Goal: Task Accomplishment & Management: Manage account settings

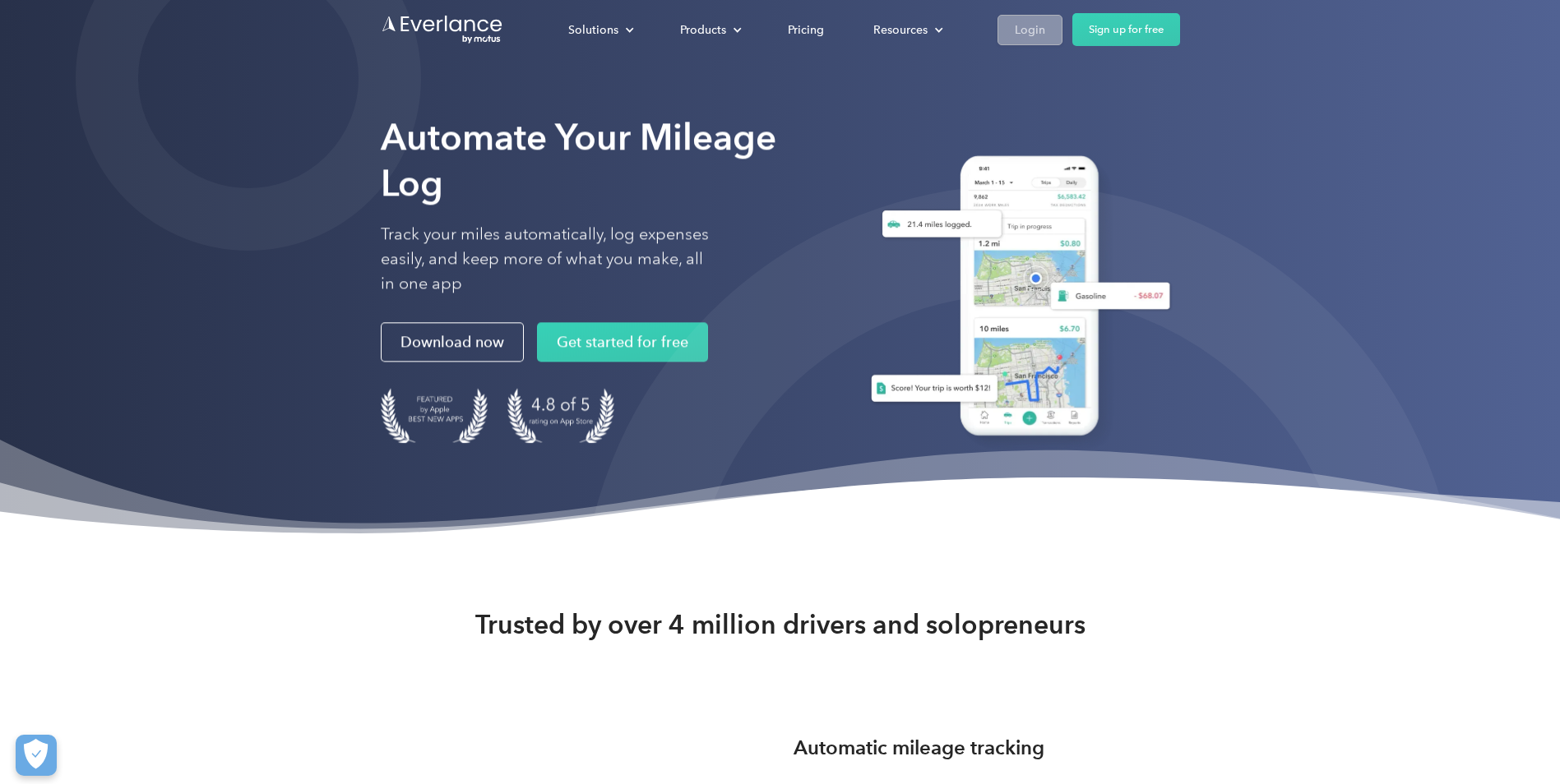
click at [1034, 40] on link "Login" at bounding box center [1030, 29] width 65 height 30
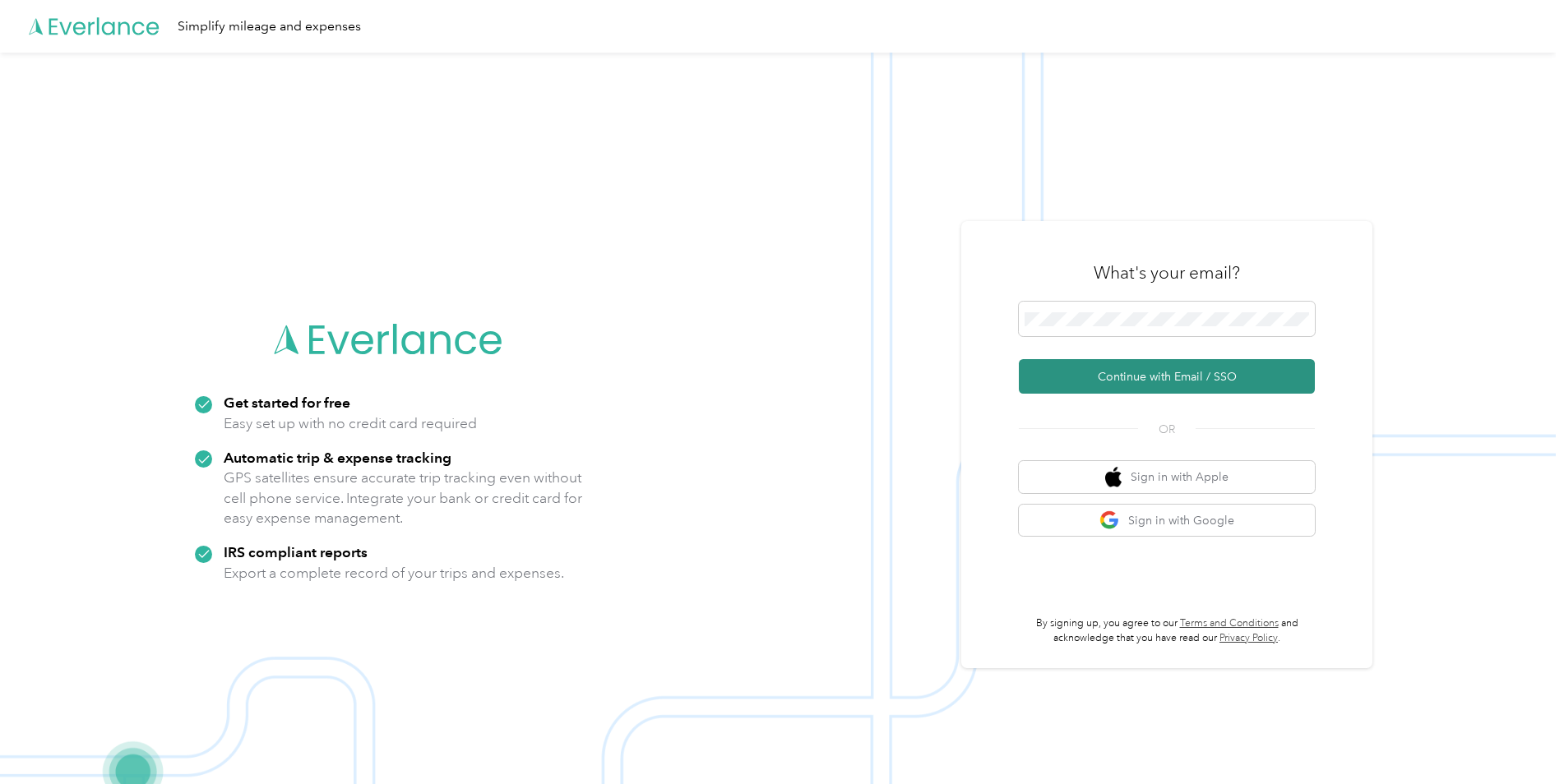
click at [1133, 381] on button "Continue with Email / SSO" at bounding box center [1166, 376] width 296 height 34
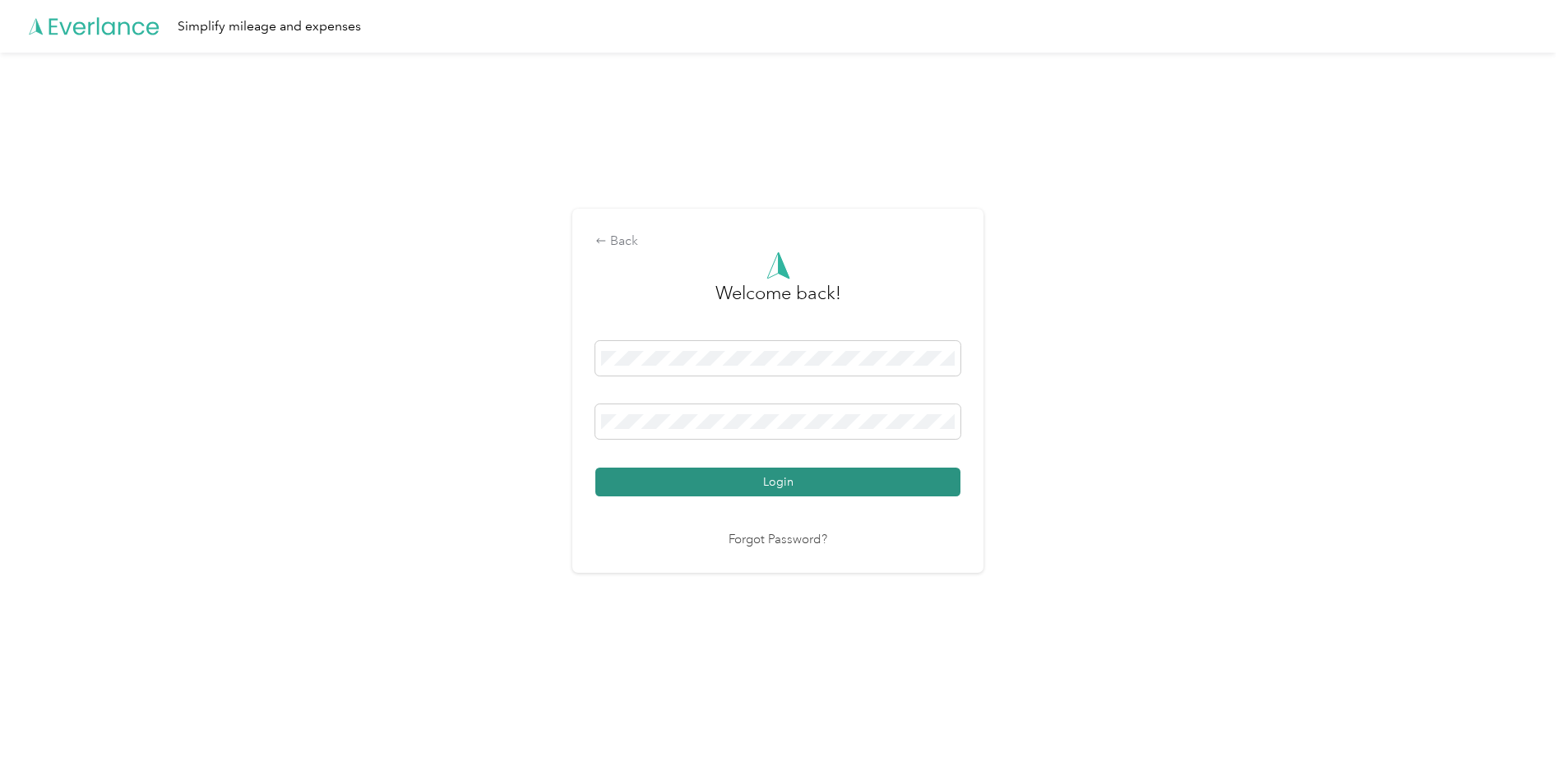
click at [900, 484] on button "Login" at bounding box center [778, 482] width 365 height 28
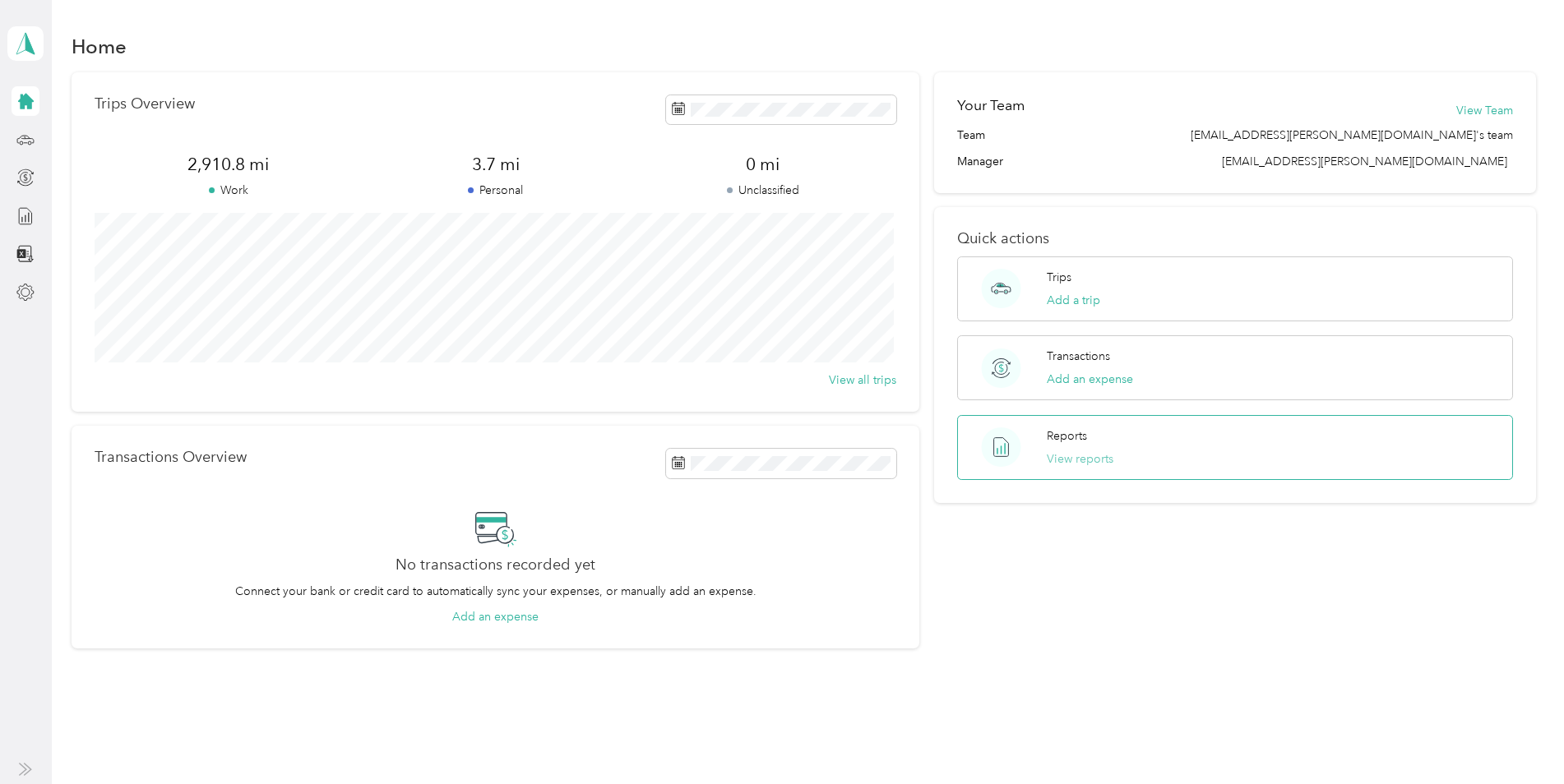
click at [1093, 460] on button "View reports" at bounding box center [1080, 459] width 67 height 18
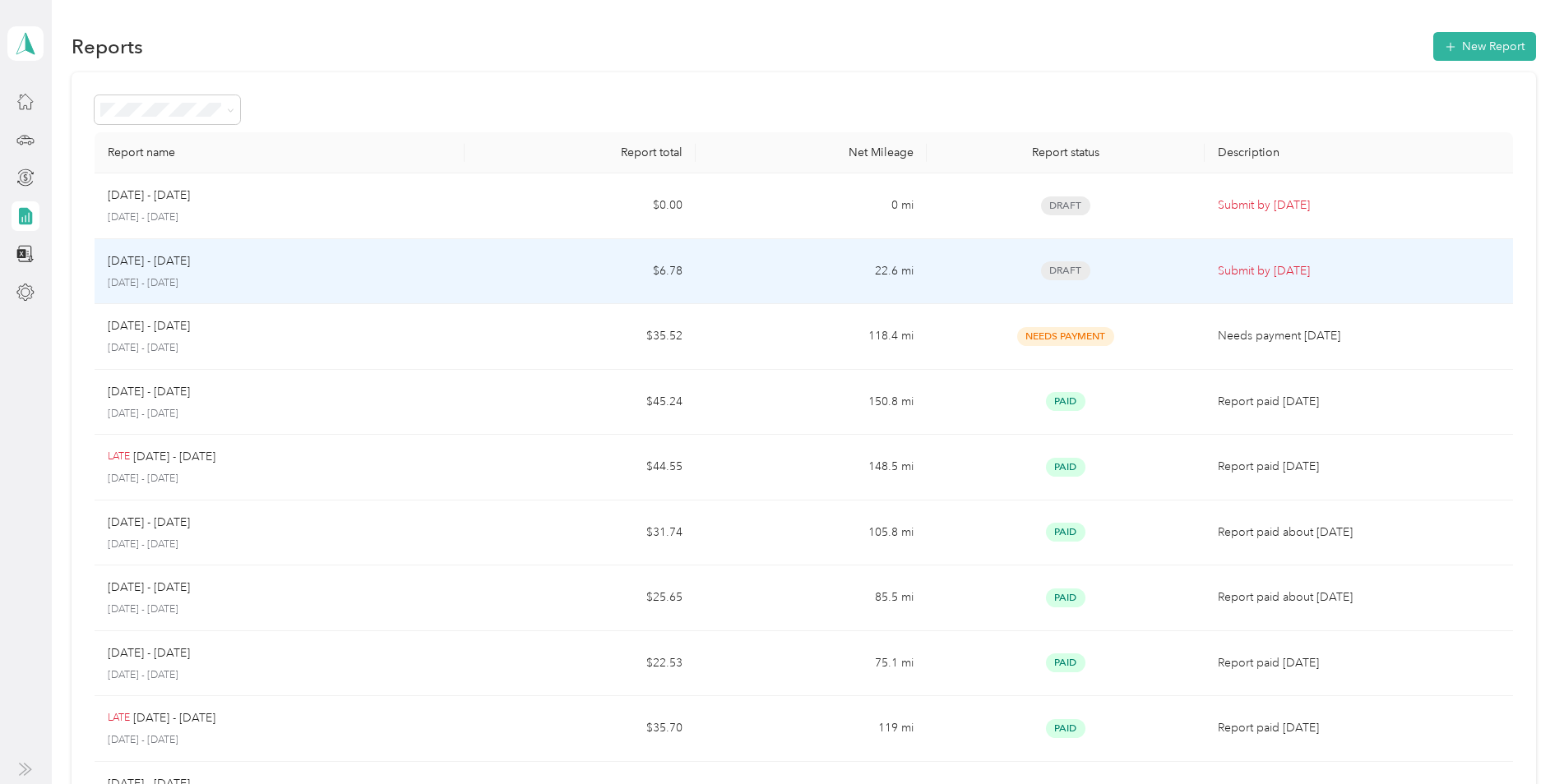
click at [877, 283] on td "22.6 mi" at bounding box center [811, 271] width 231 height 66
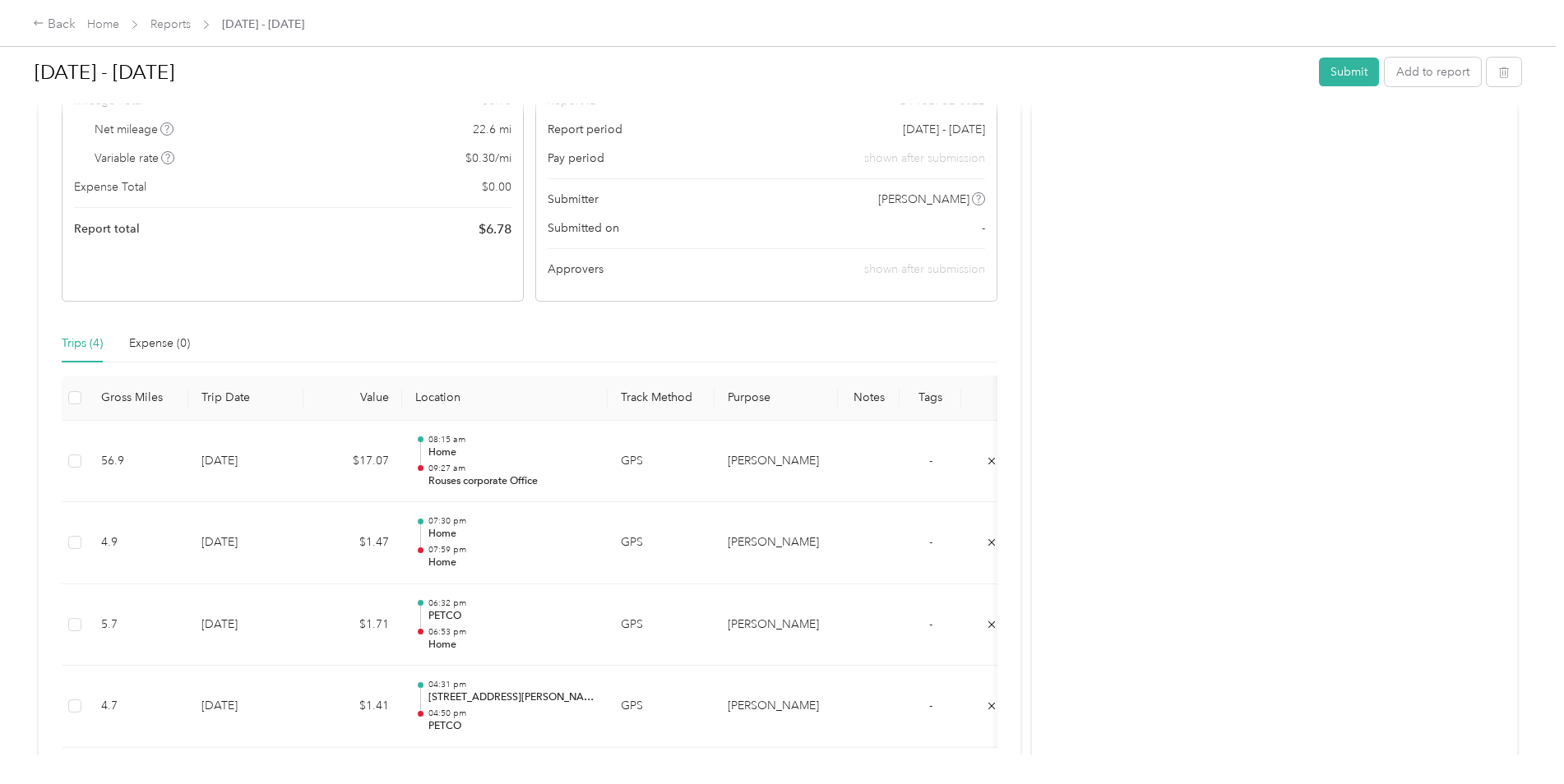
scroll to position [329, 0]
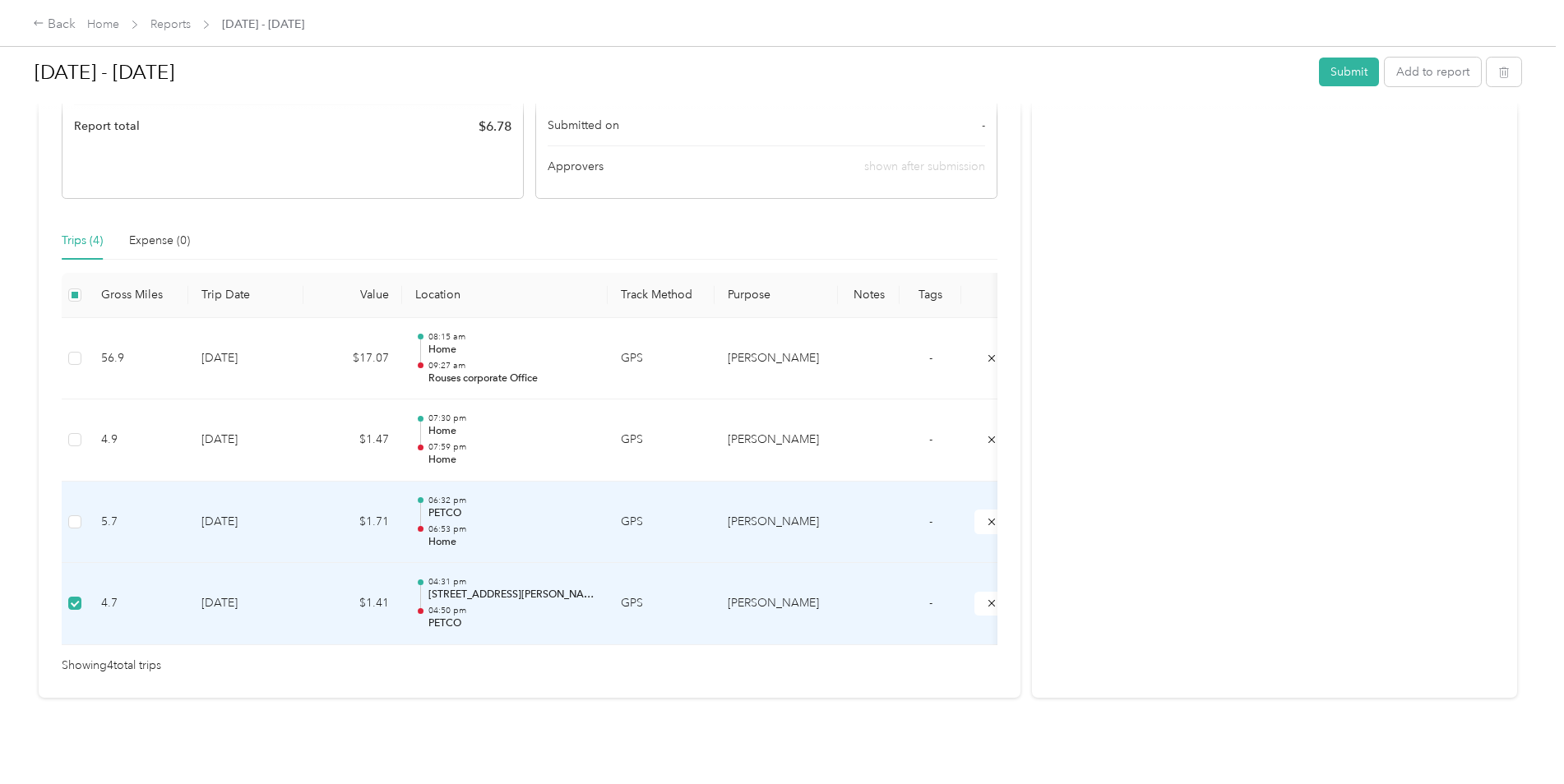
click at [70, 488] on td at bounding box center [74, 523] width 26 height 82
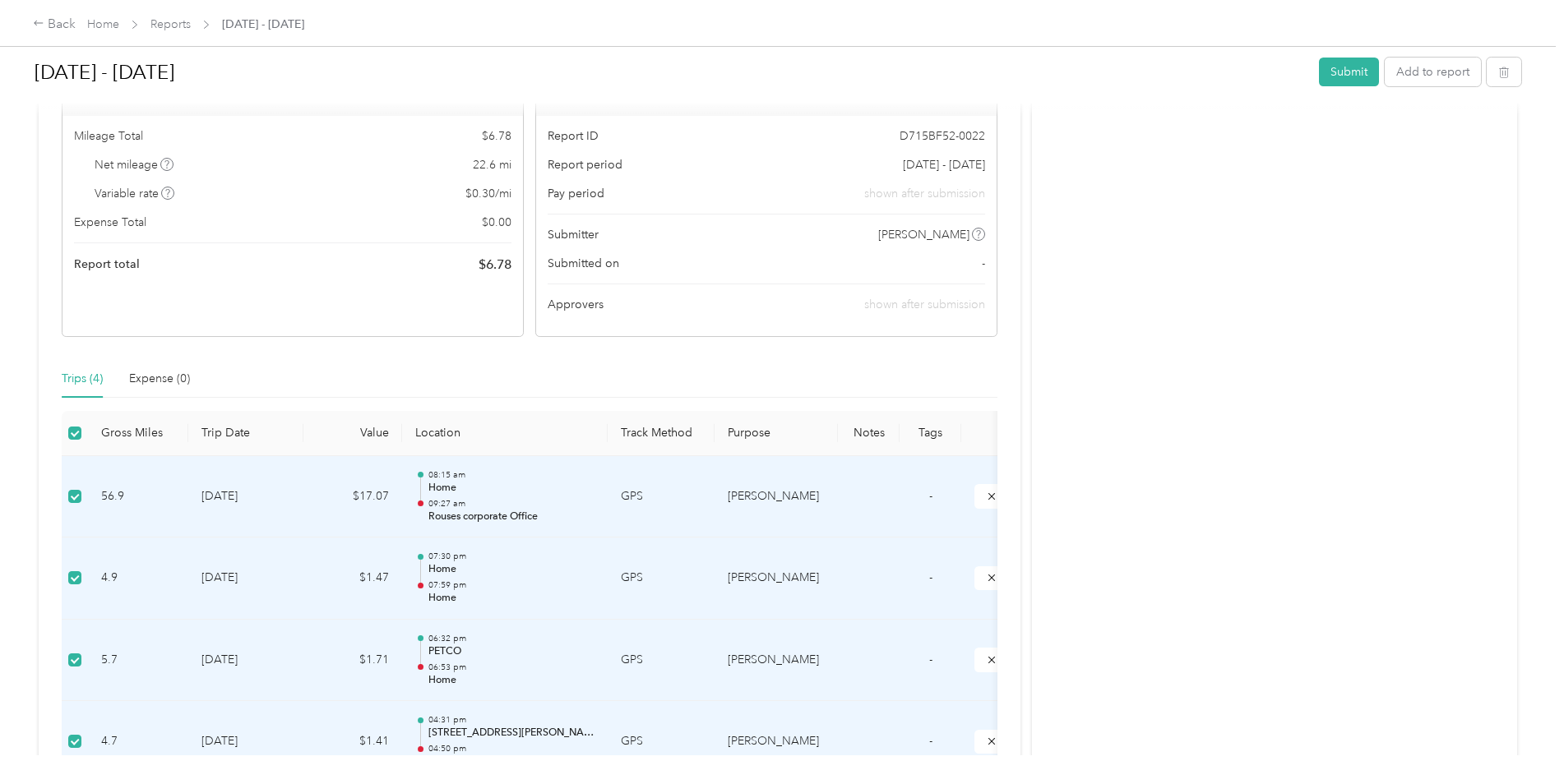
scroll to position [247, 0]
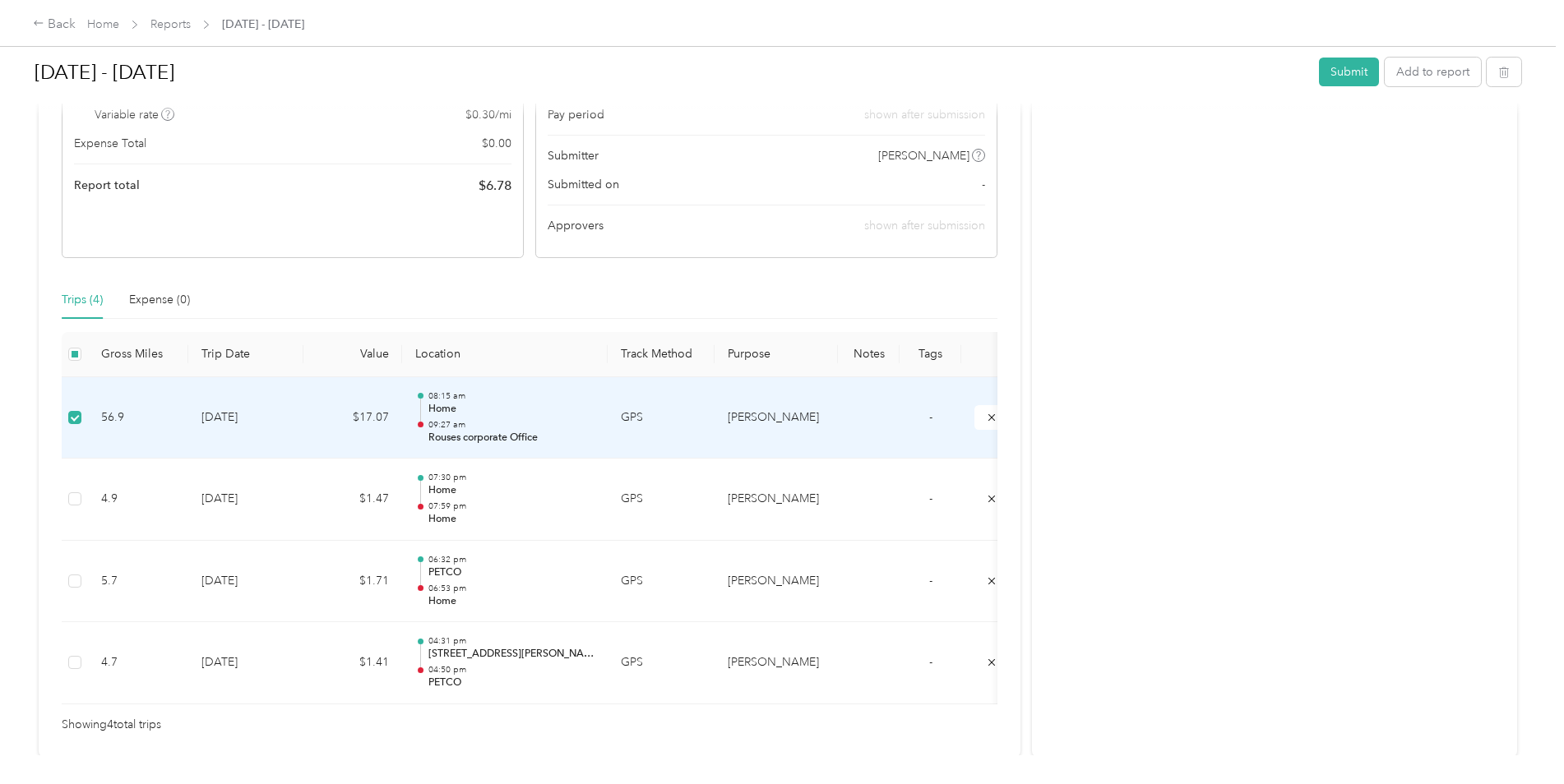
click at [291, 421] on td "[DATE]" at bounding box center [246, 418] width 116 height 82
click at [459, 427] on p "09:27 am" at bounding box center [511, 425] width 166 height 12
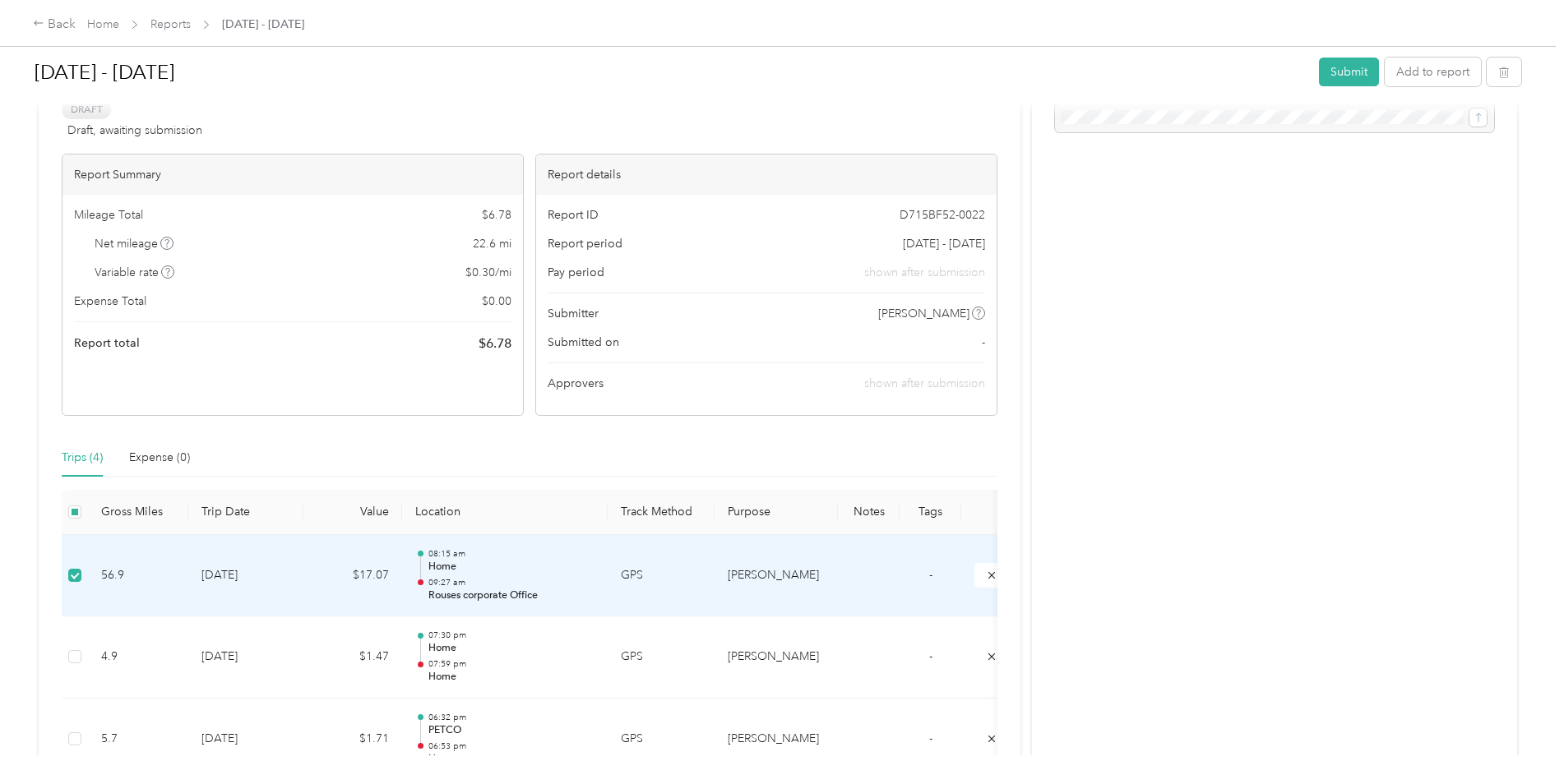
scroll to position [82, 0]
click at [164, 464] on div "Expense (0)" at bounding box center [160, 464] width 61 height 18
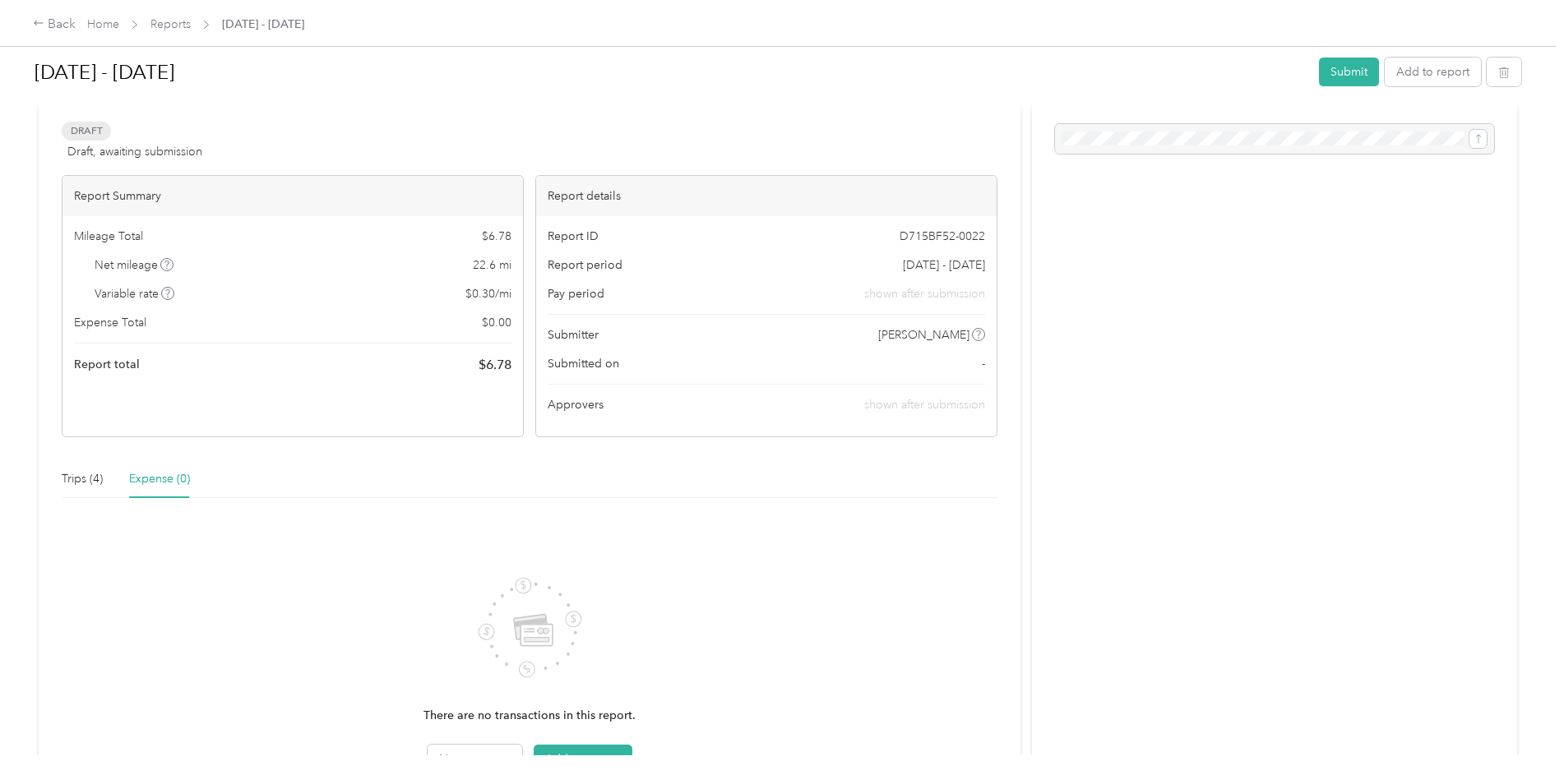
scroll to position [61, 0]
click at [68, 488] on div "Trips (4)" at bounding box center [82, 485] width 41 height 18
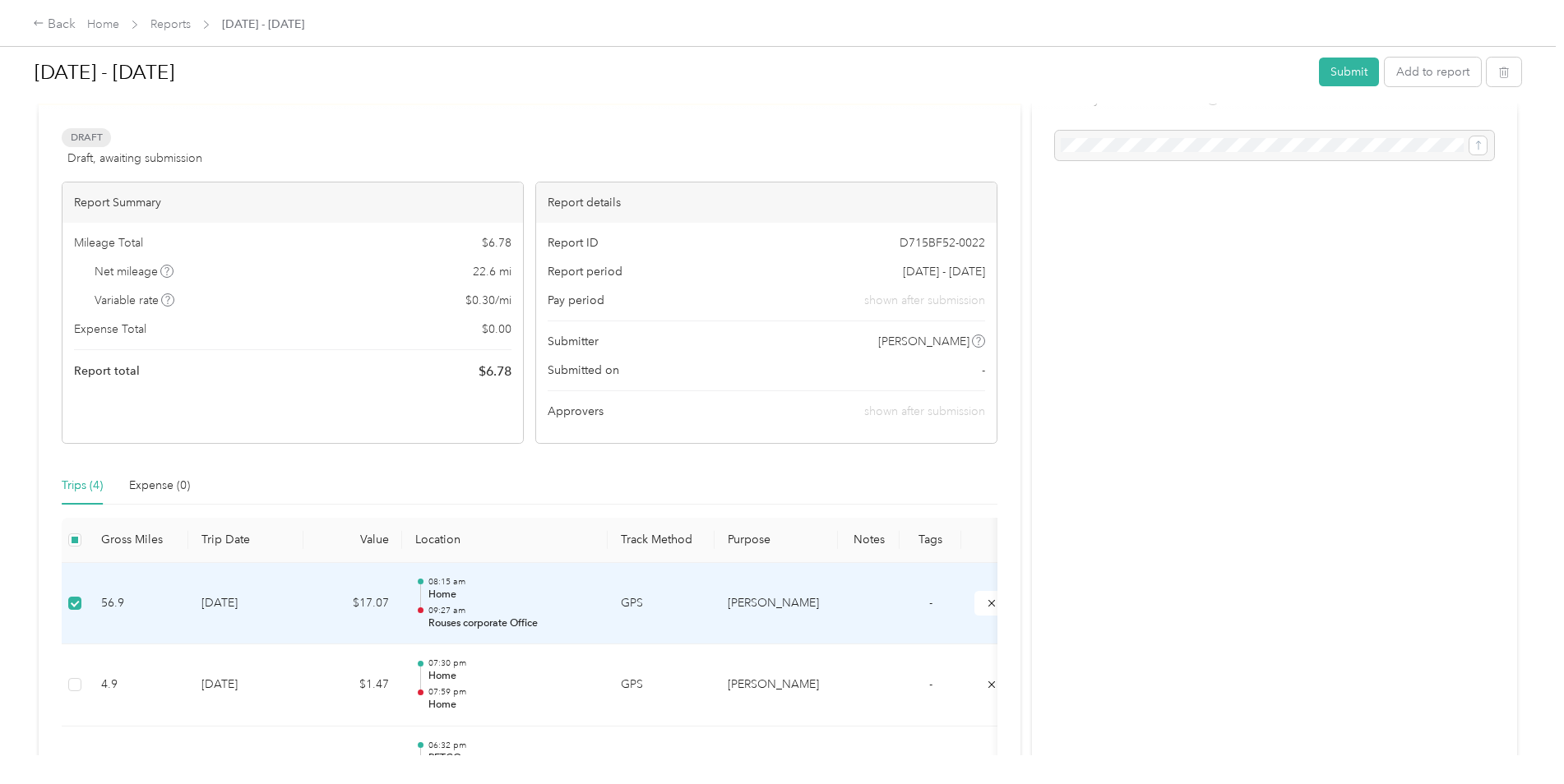
scroll to position [0, 0]
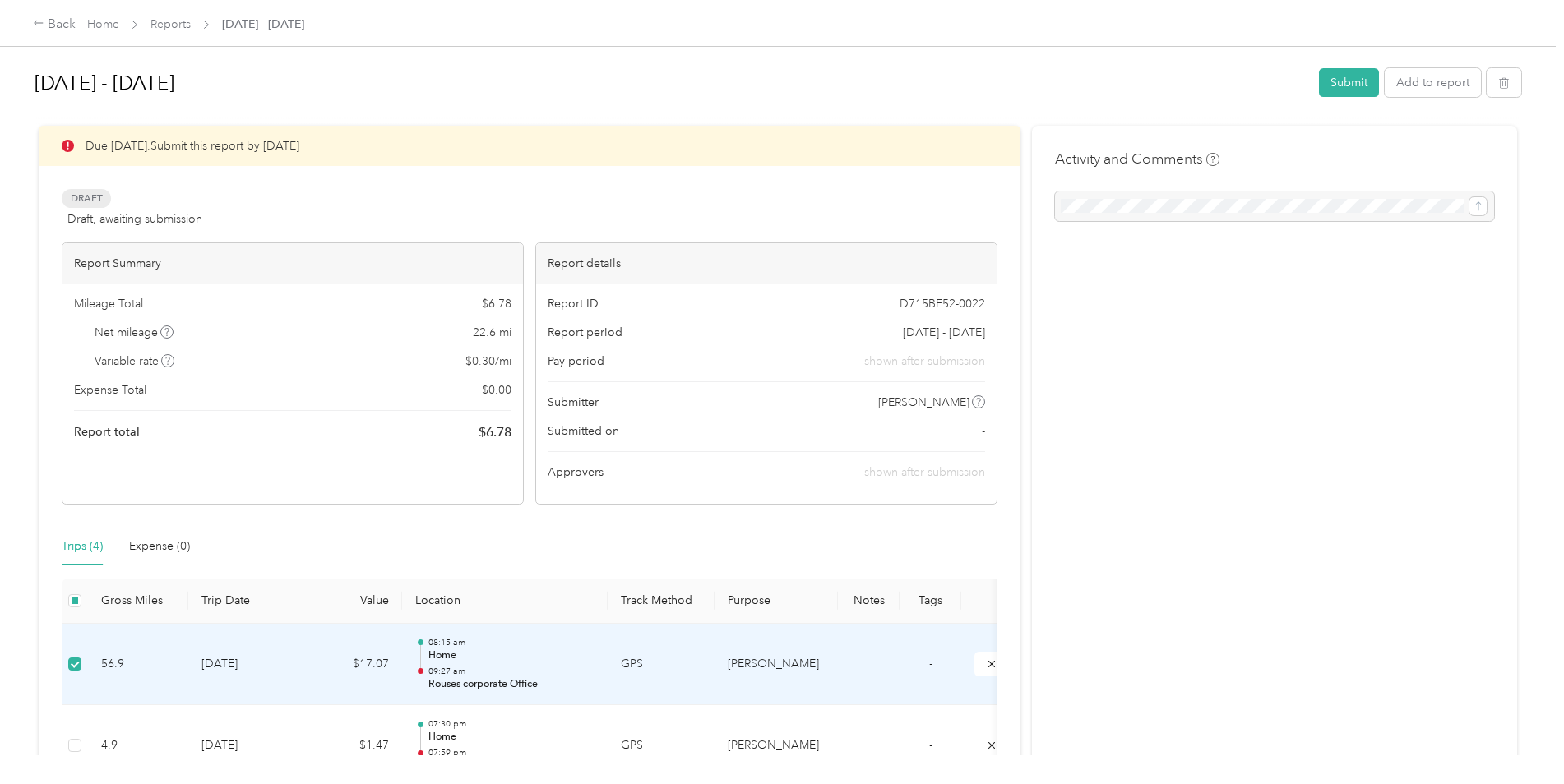
click at [309, 672] on td "$17.07" at bounding box center [353, 665] width 99 height 82
click at [116, 694] on td "56.9" at bounding box center [138, 665] width 100 height 82
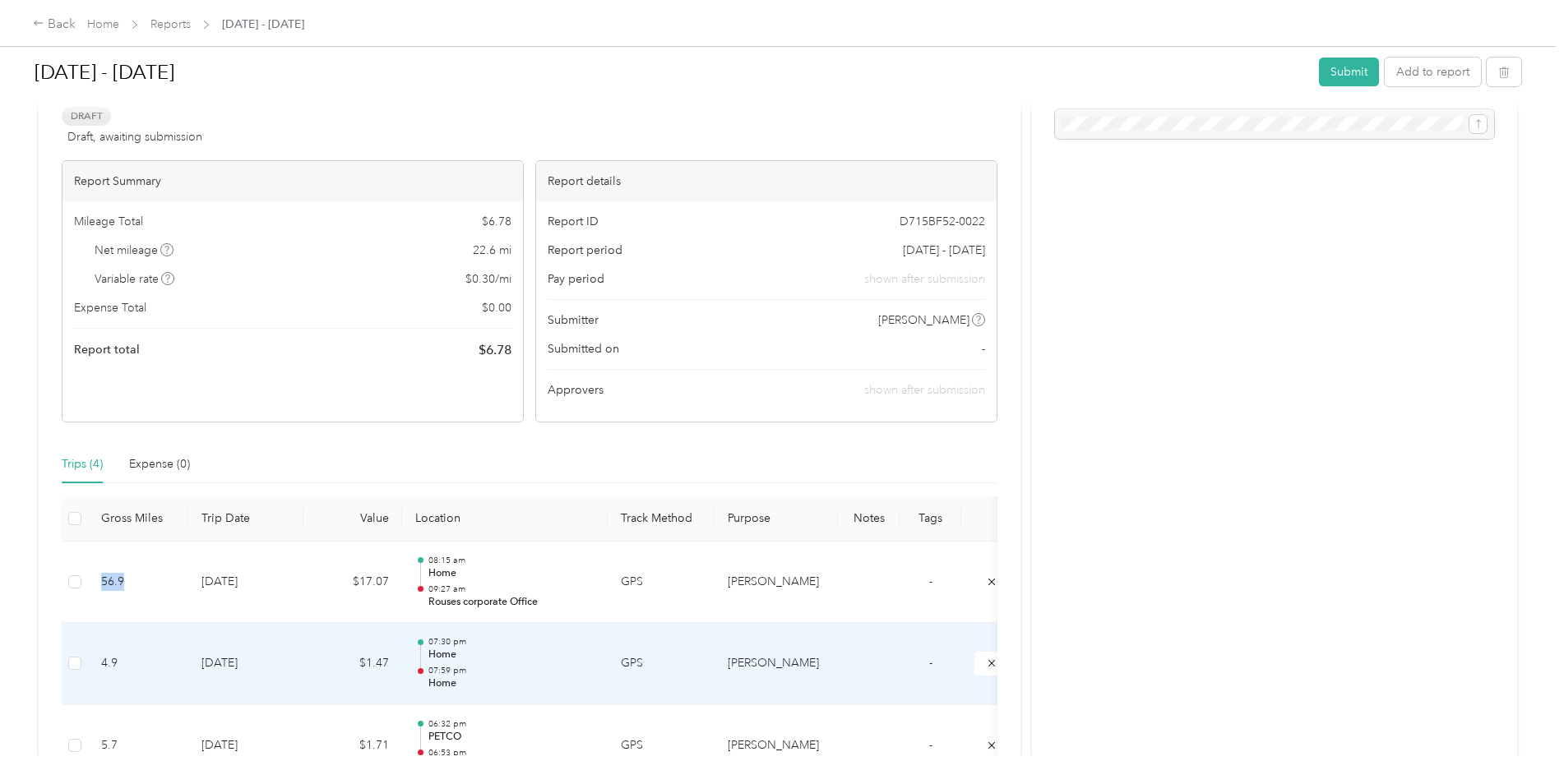
scroll to position [164, 0]
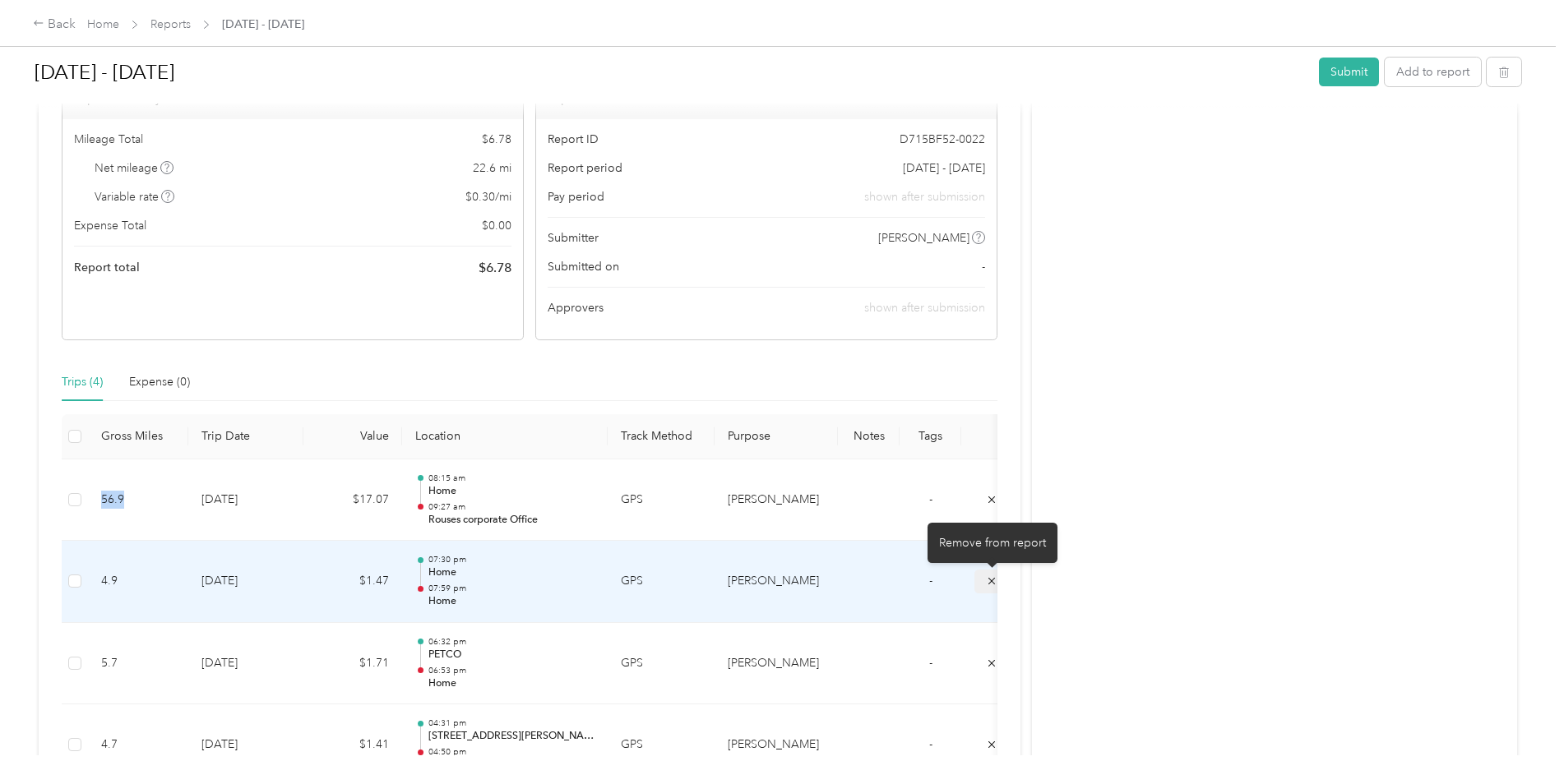
click at [987, 581] on icon "submit" at bounding box center [992, 581] width 12 height 12
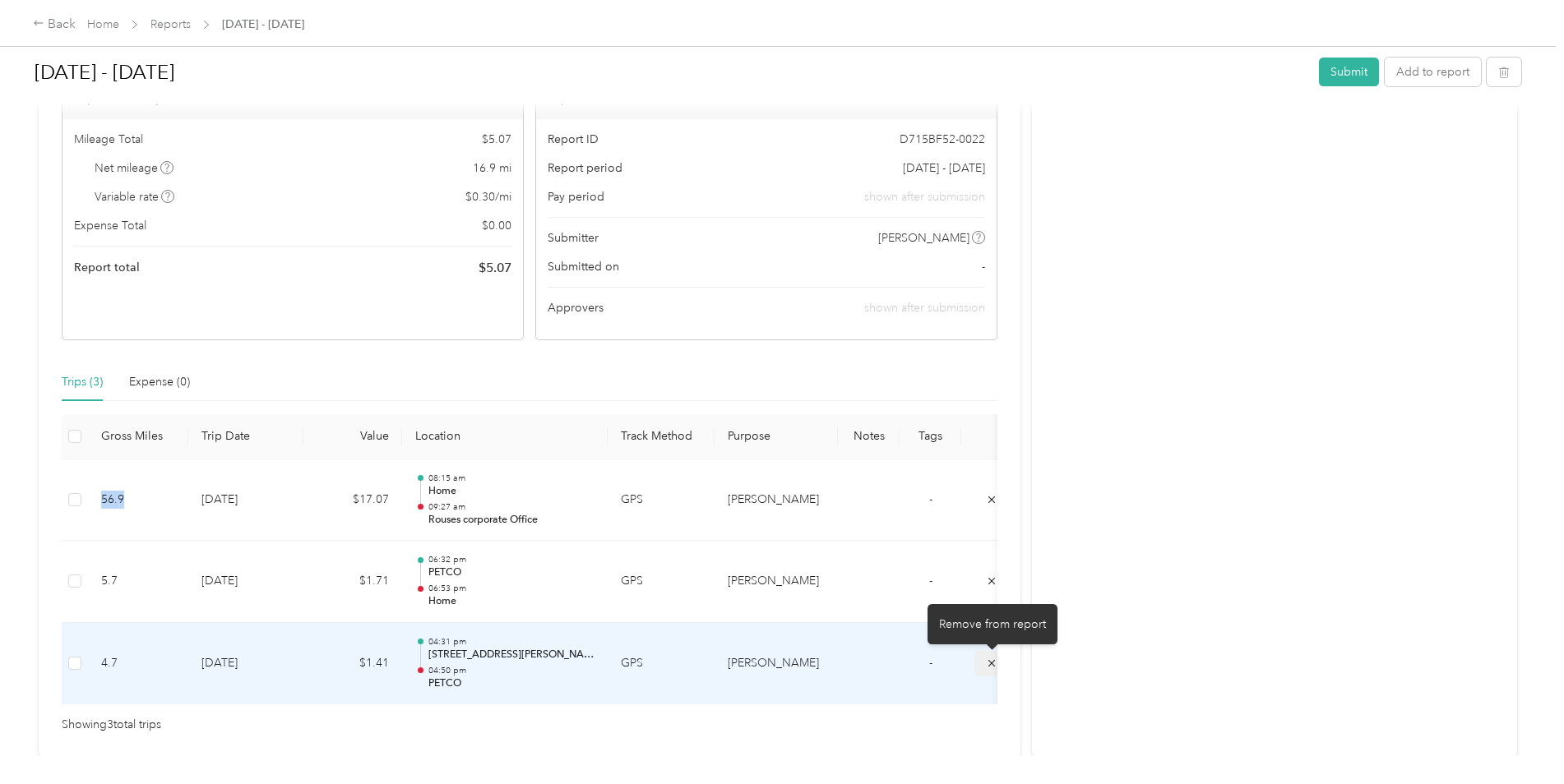
click at [990, 663] on icon "submit" at bounding box center [992, 664] width 12 height 12
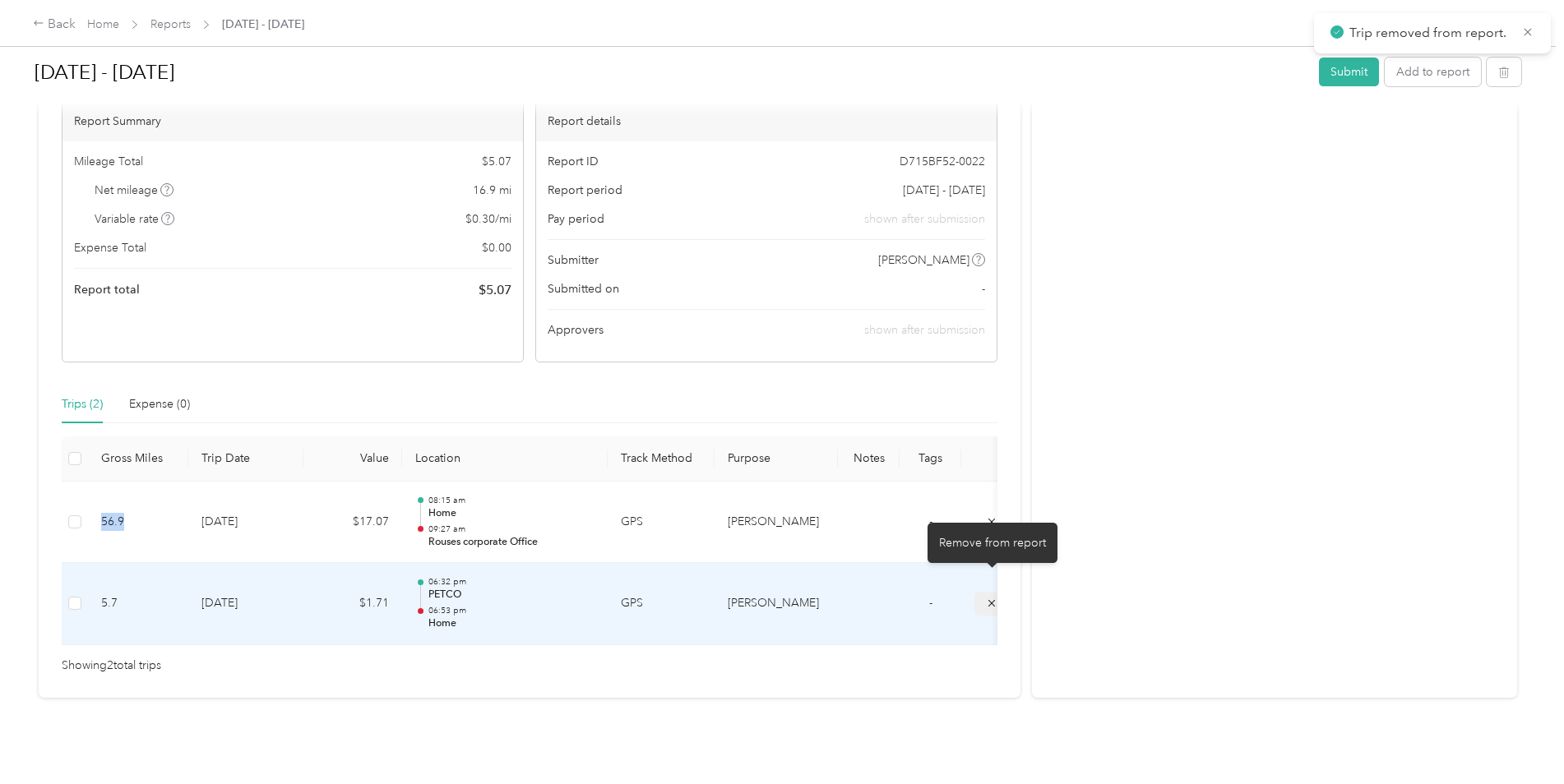
click at [989, 597] on icon "submit" at bounding box center [992, 603] width 12 height 12
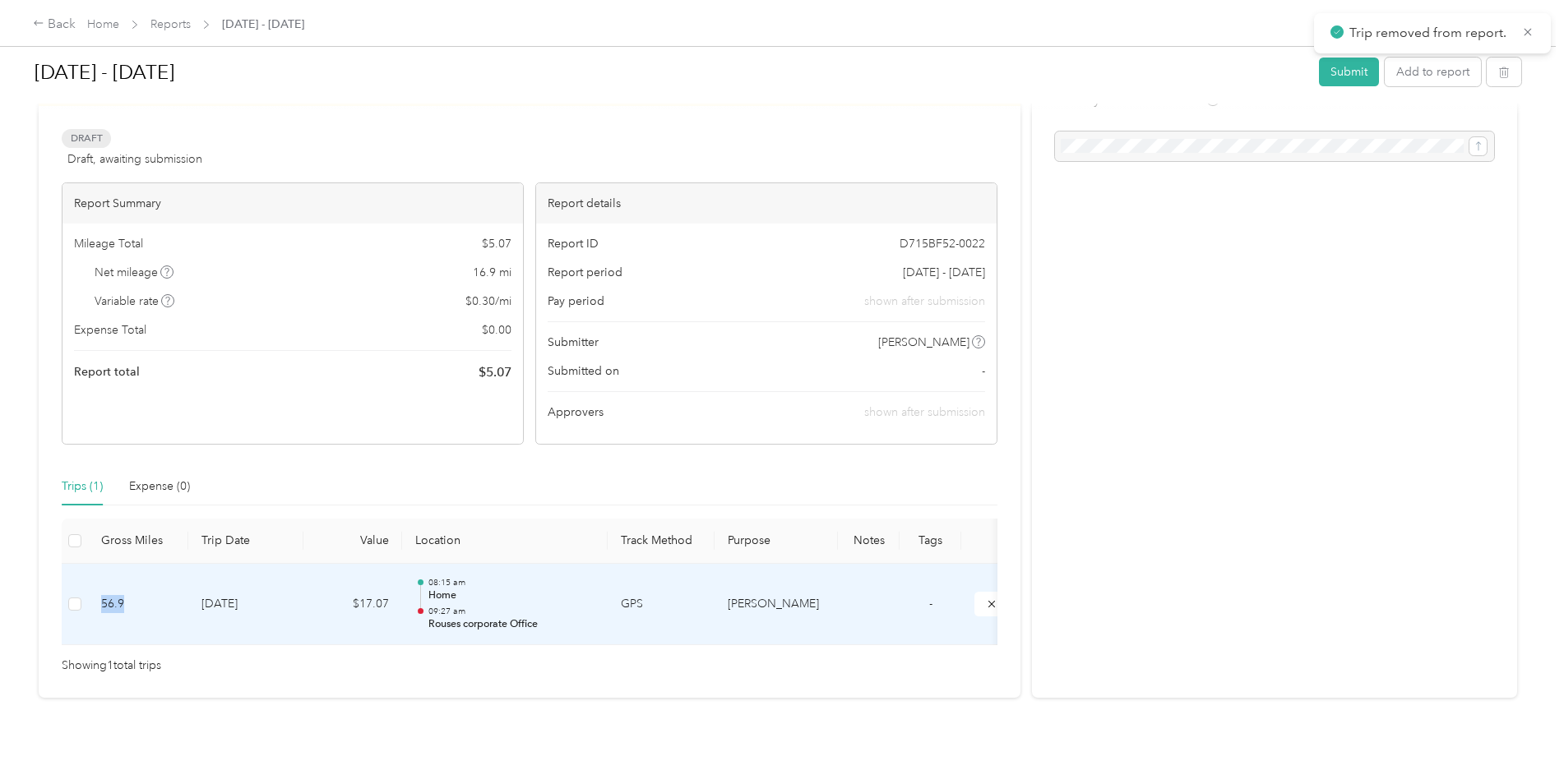
scroll to position [84, 0]
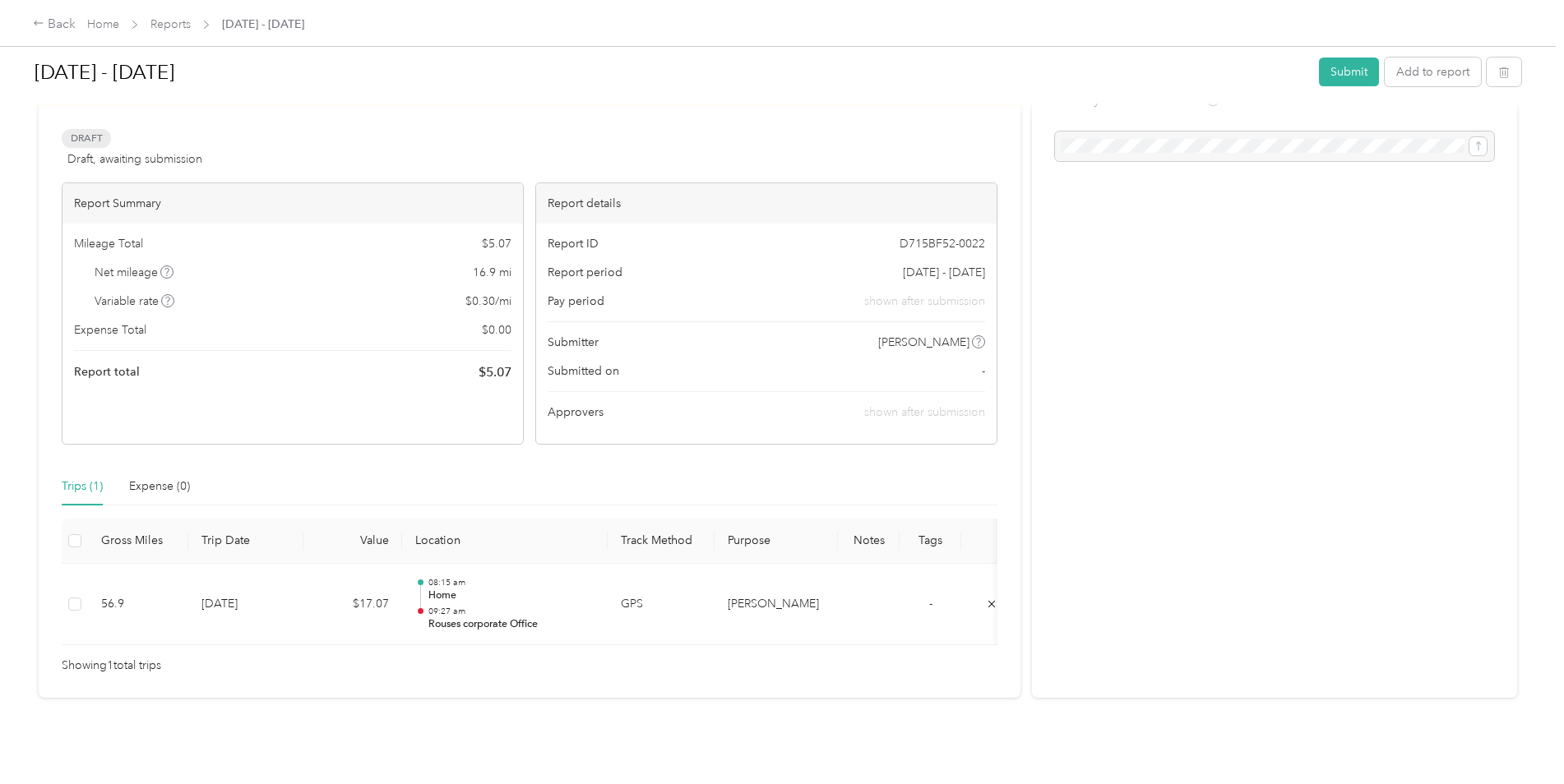
click at [262, 664] on div "Due [DATE]. Submit this report by [DATE] Draft Draft, awaiting submission View …" at bounding box center [529, 382] width 982 height 633
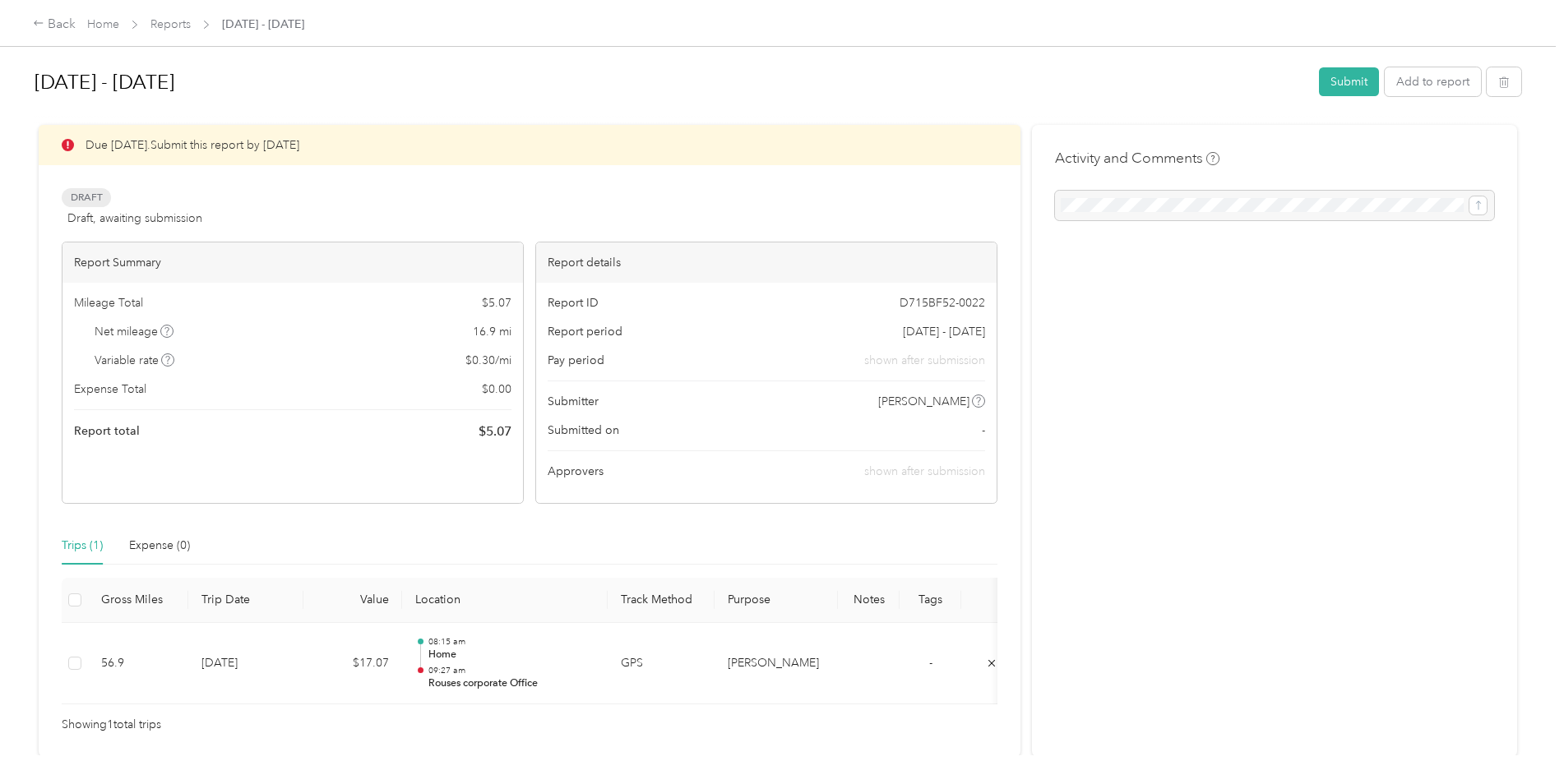
scroll to position [0, 0]
click at [53, 23] on div "Back" at bounding box center [55, 24] width 43 height 20
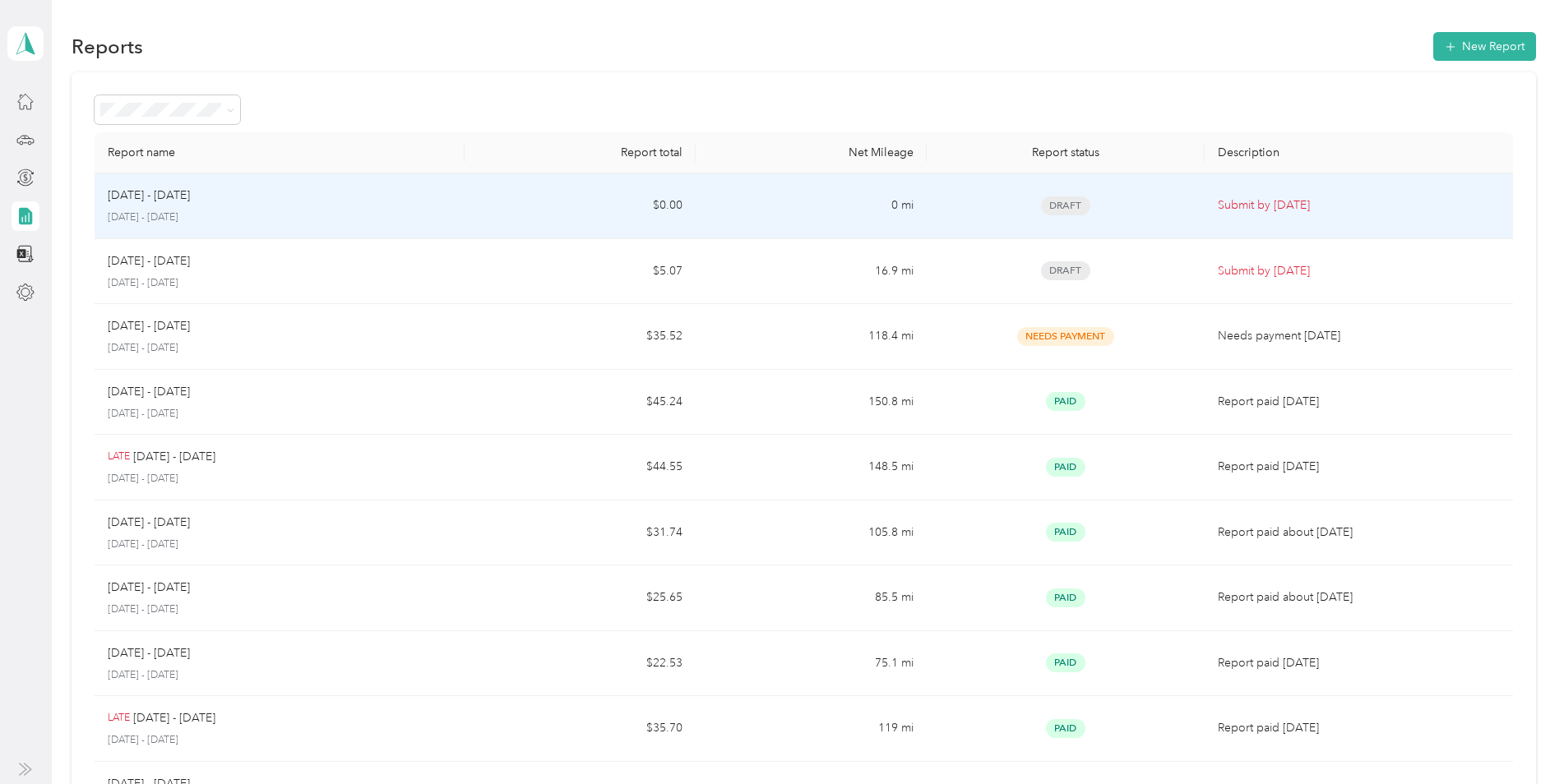
click at [287, 212] on p "[DATE] - [DATE]" at bounding box center [279, 217] width 344 height 15
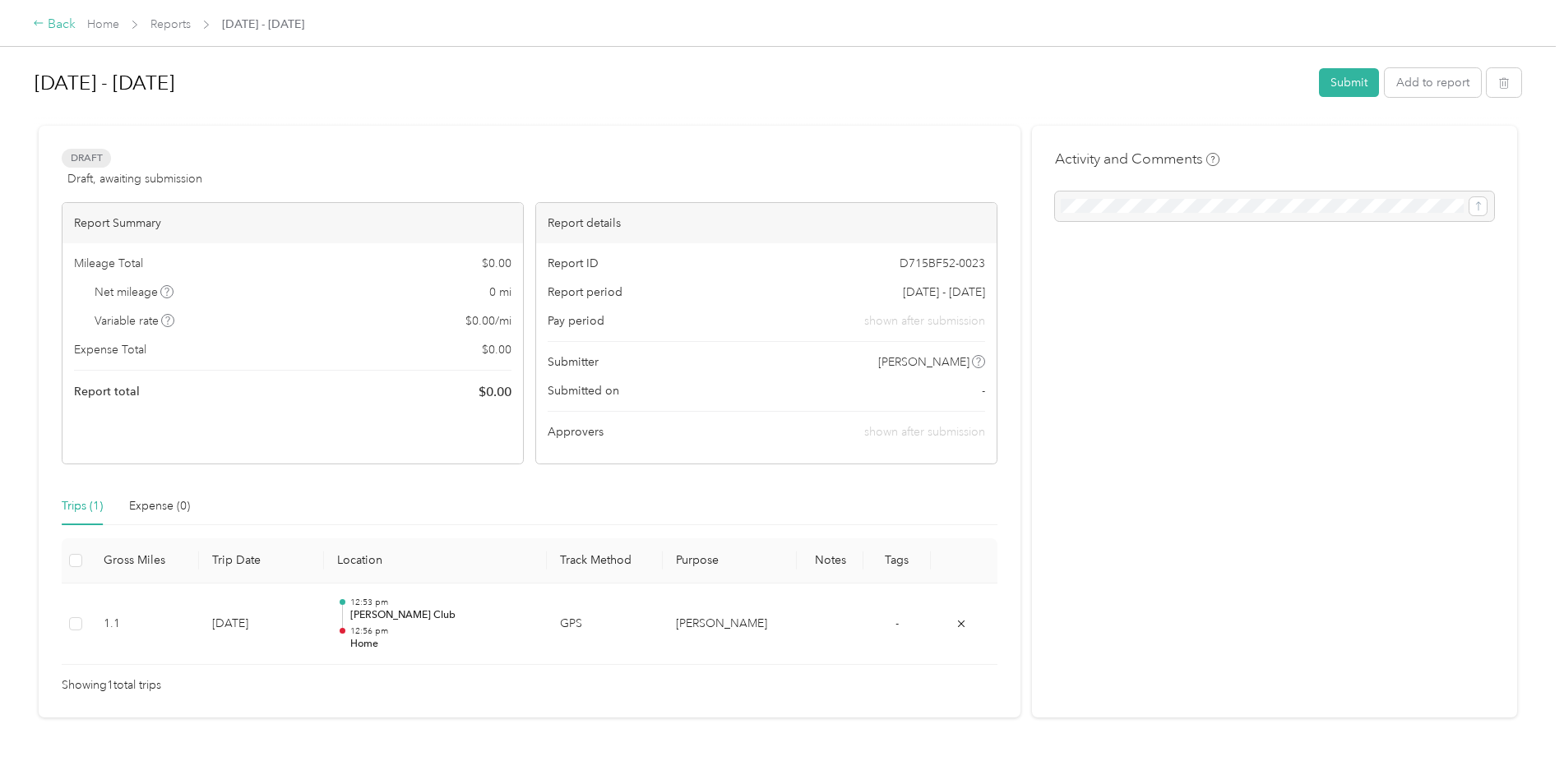
click at [52, 28] on div "Back" at bounding box center [55, 24] width 43 height 20
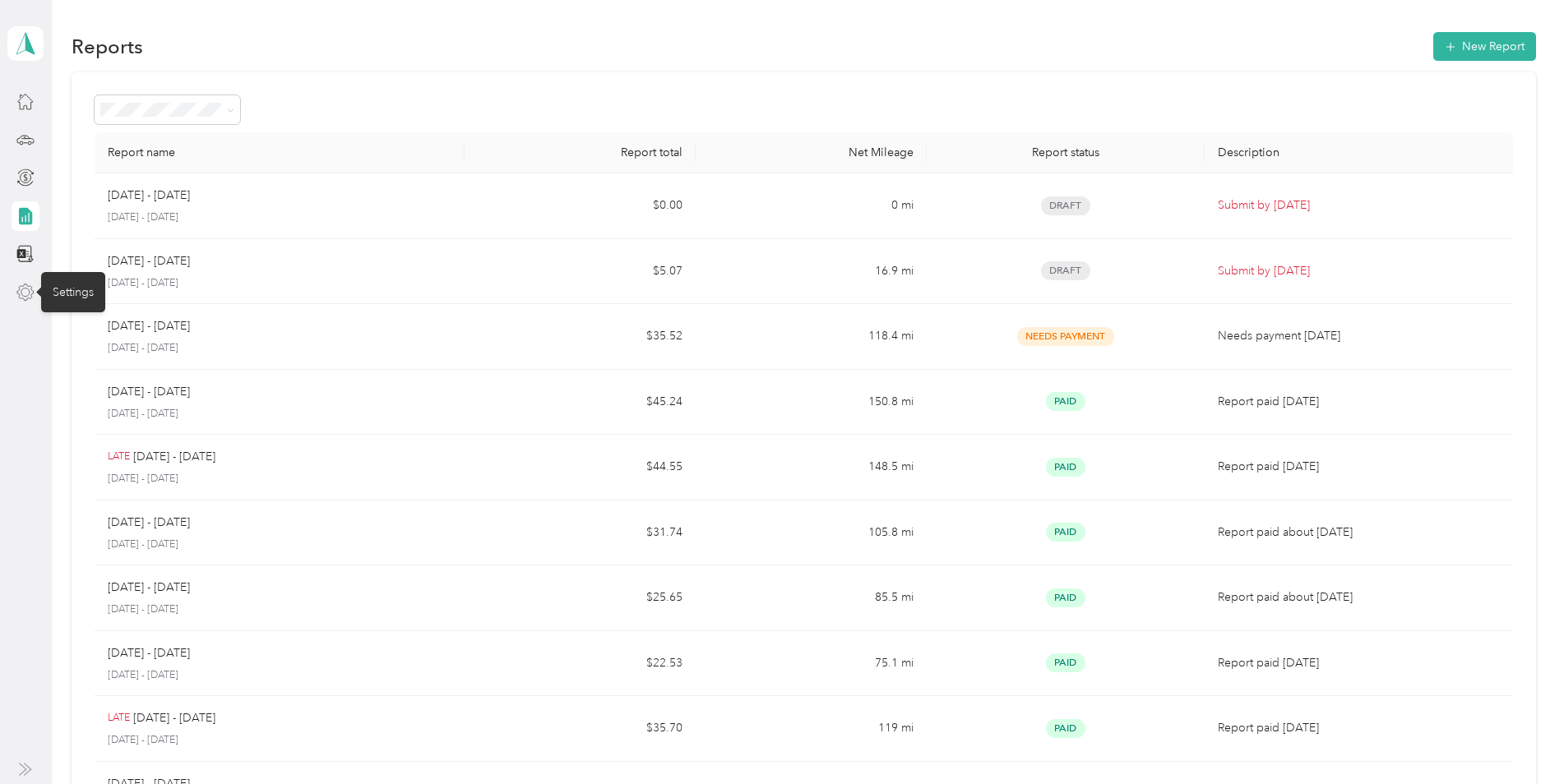
click at [24, 298] on icon at bounding box center [25, 292] width 17 height 17
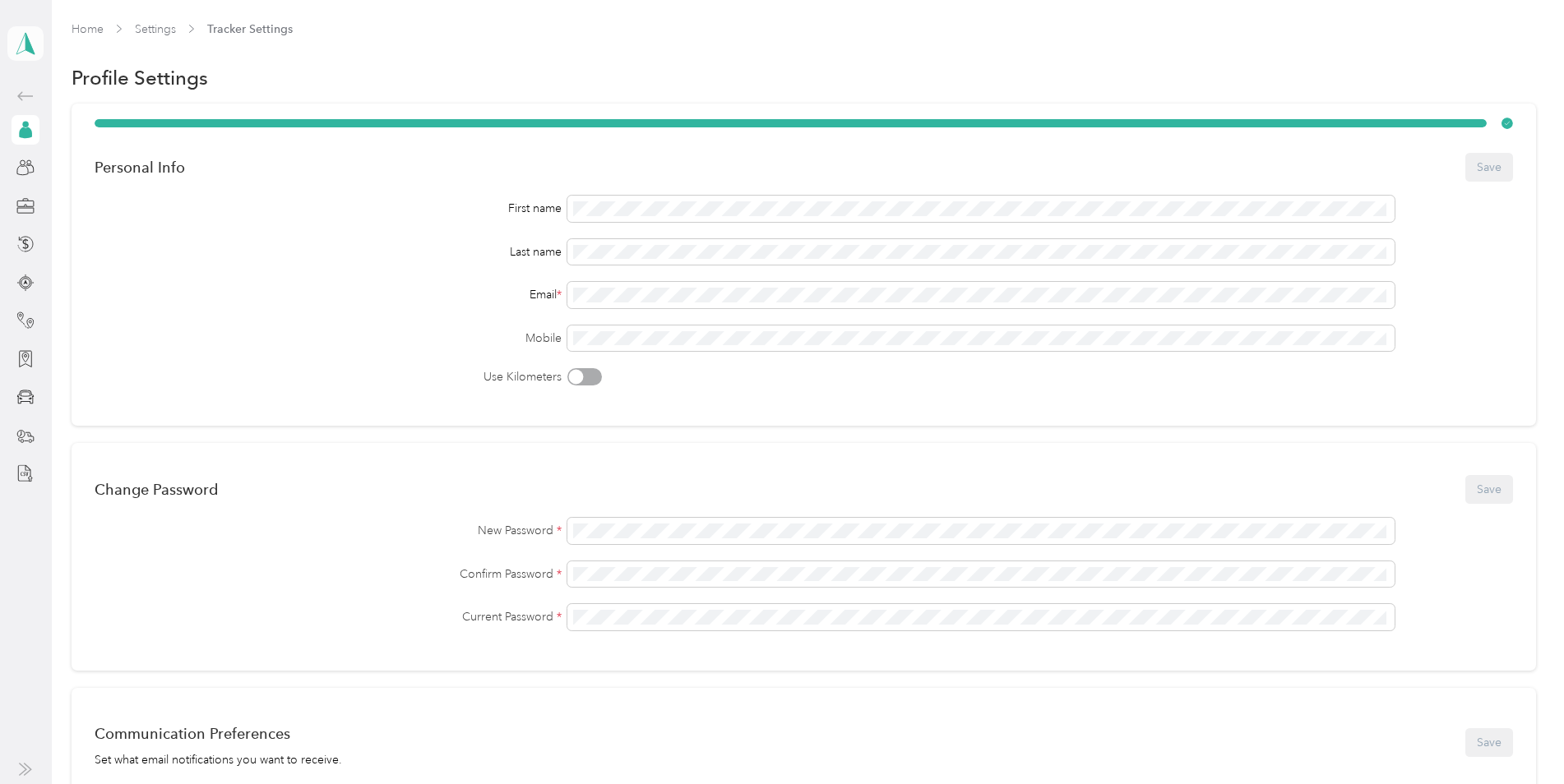
click at [34, 45] on icon at bounding box center [24, 44] width 24 height 23
click at [44, 139] on div "Log out" at bounding box center [226, 134] width 416 height 28
